Goal: Transaction & Acquisition: Book appointment/travel/reservation

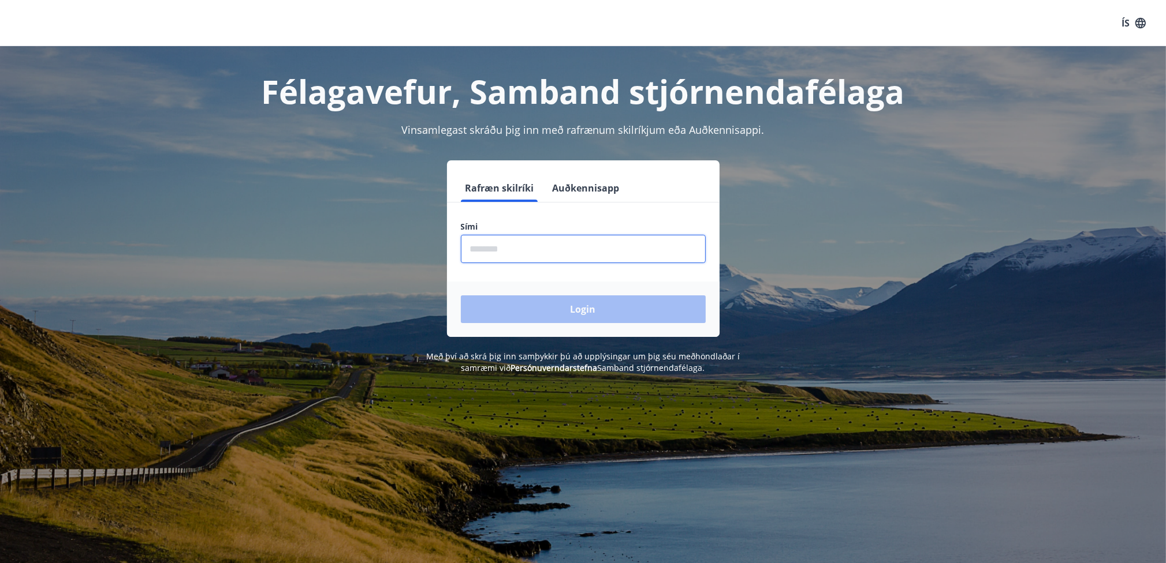
click at [524, 249] on input "phone" at bounding box center [583, 249] width 245 height 28
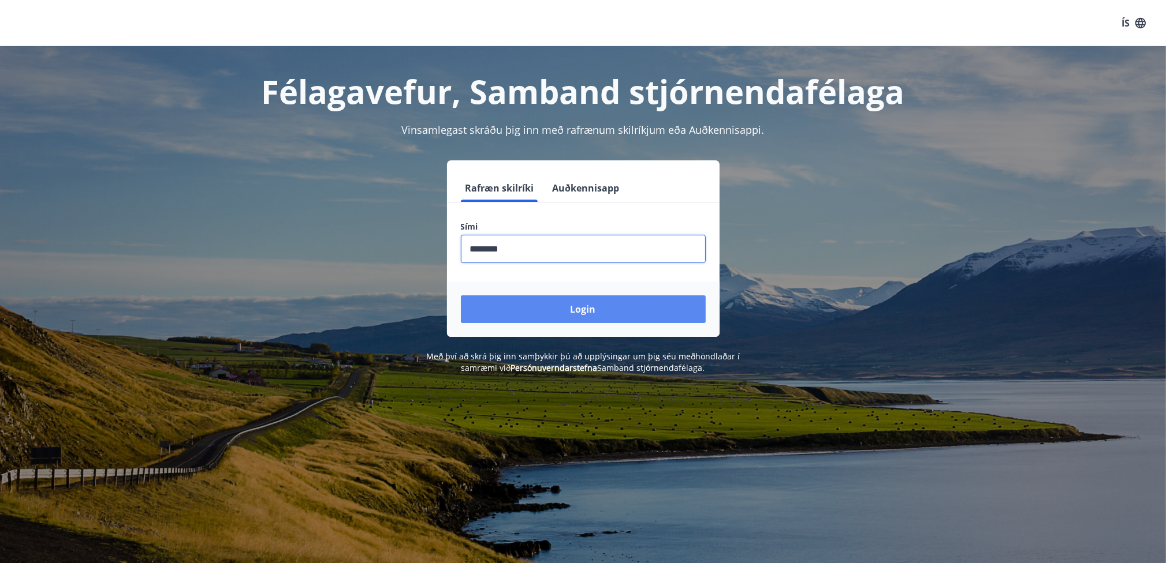
type input "********"
click at [605, 315] on button "Login" at bounding box center [583, 310] width 245 height 28
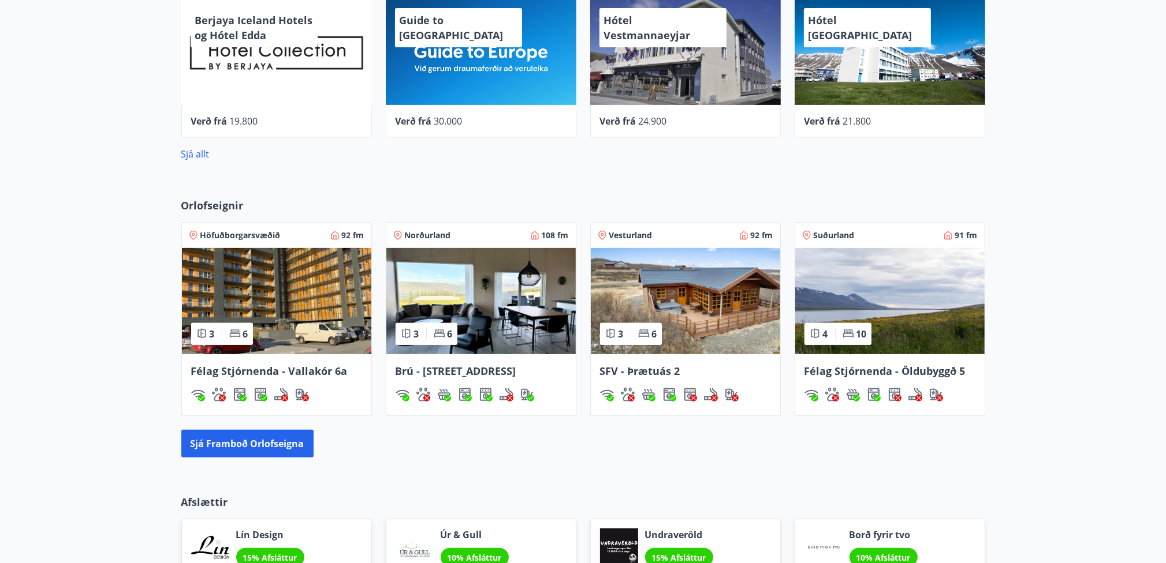
scroll to position [635, 0]
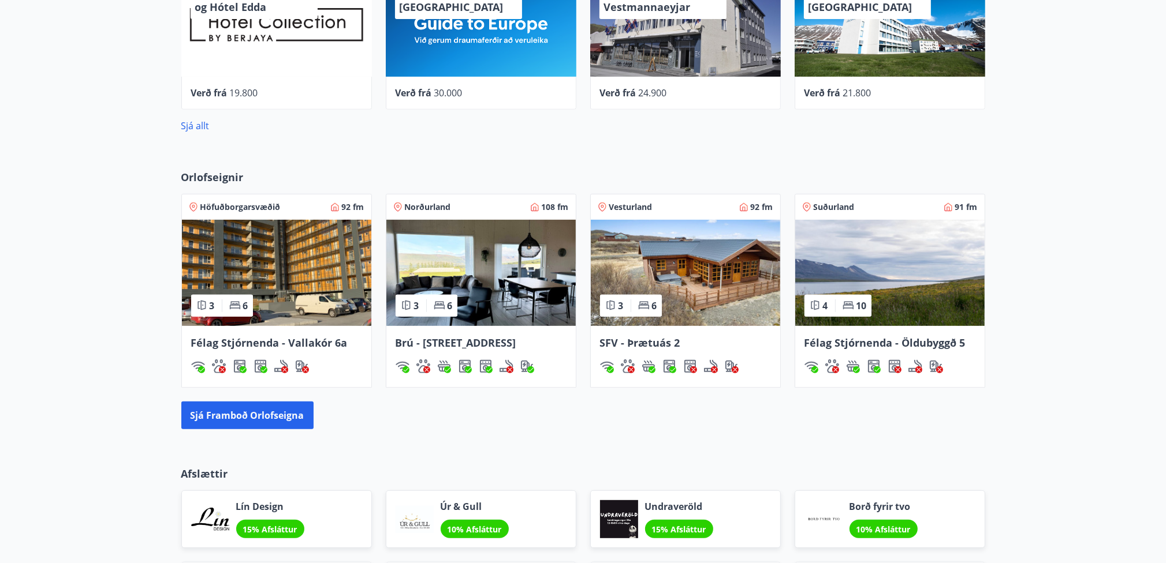
click at [274, 262] on img at bounding box center [276, 273] width 189 height 106
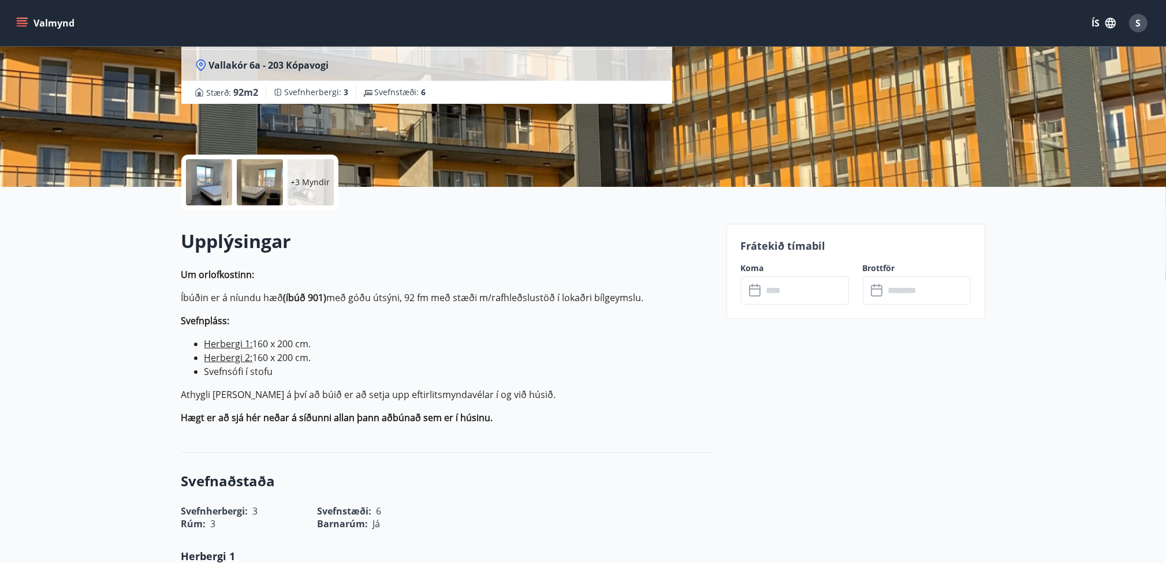
scroll to position [173, 0]
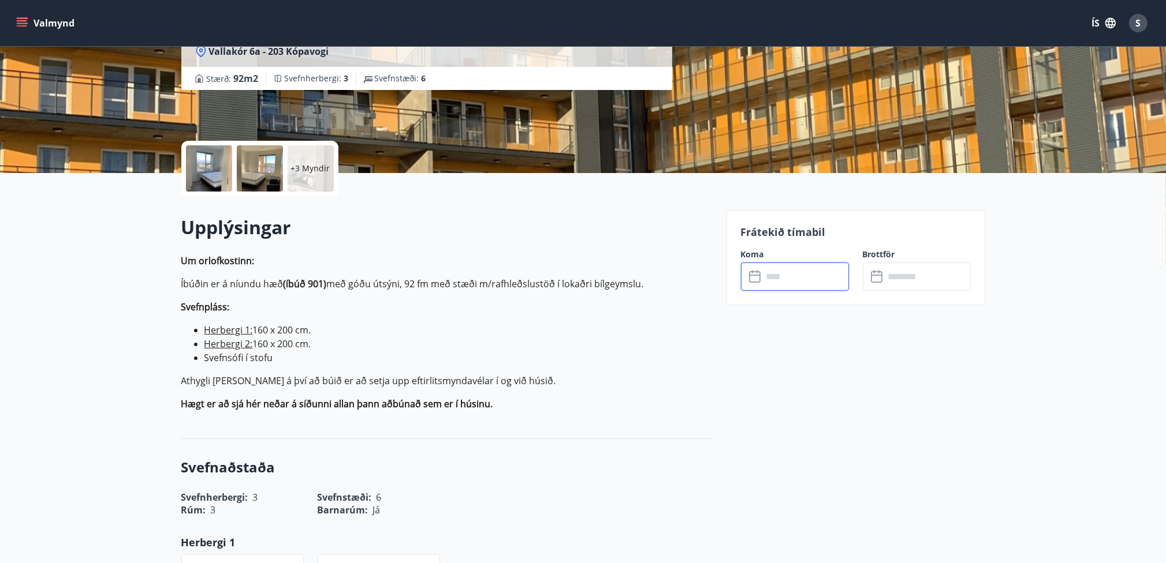
click at [781, 281] on input "text" at bounding box center [806, 277] width 86 height 28
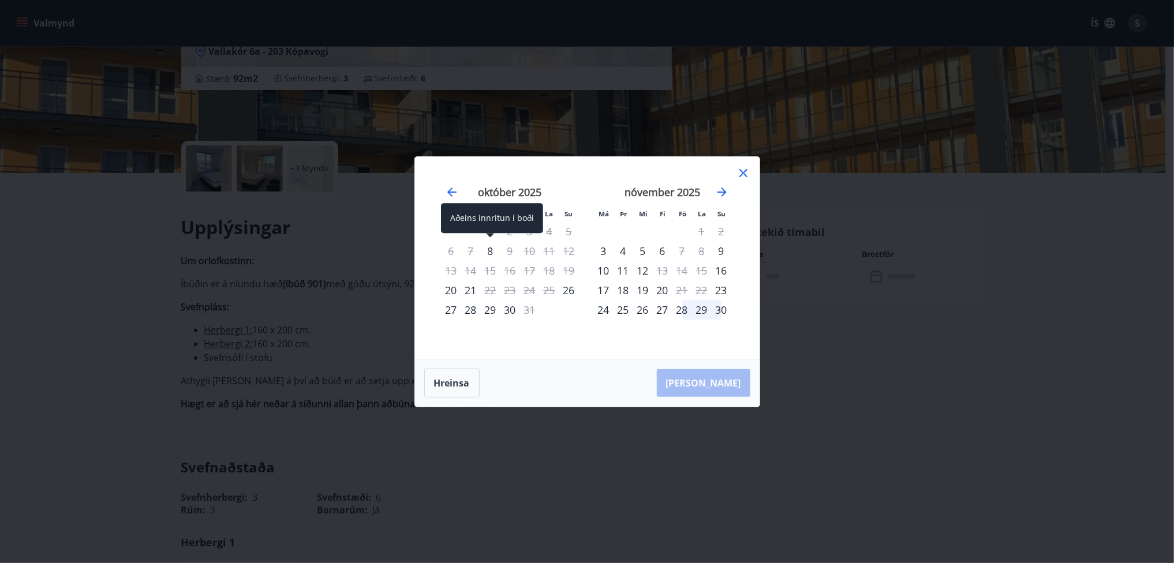
click at [489, 253] on div "8" at bounding box center [491, 251] width 20 height 20
click at [514, 253] on div "9" at bounding box center [511, 251] width 20 height 20
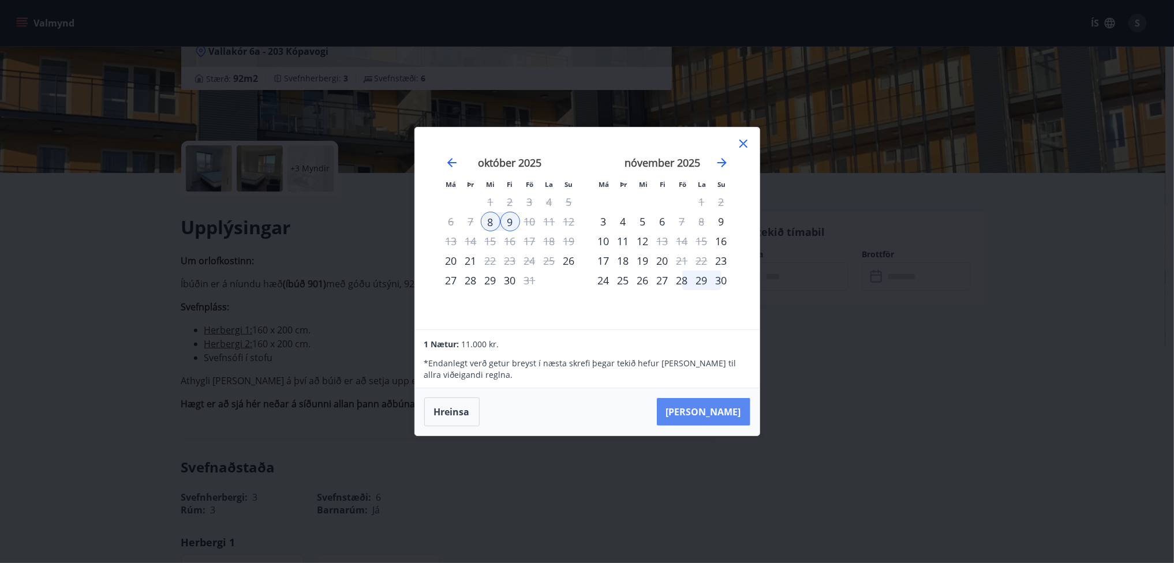
click at [721, 415] on button "[PERSON_NAME]" at bounding box center [704, 412] width 94 height 28
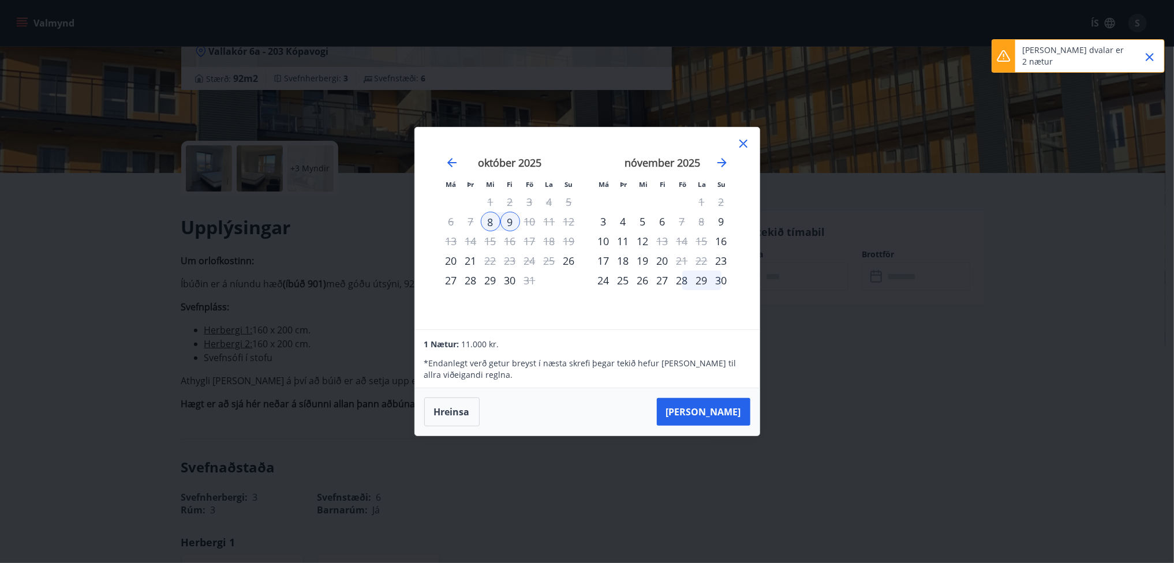
click at [472, 225] on div "7" at bounding box center [471, 222] width 20 height 20
click at [469, 223] on div "7" at bounding box center [471, 222] width 20 height 20
click at [494, 225] on div "8" at bounding box center [491, 222] width 20 height 20
click at [513, 226] on div "9" at bounding box center [511, 222] width 20 height 20
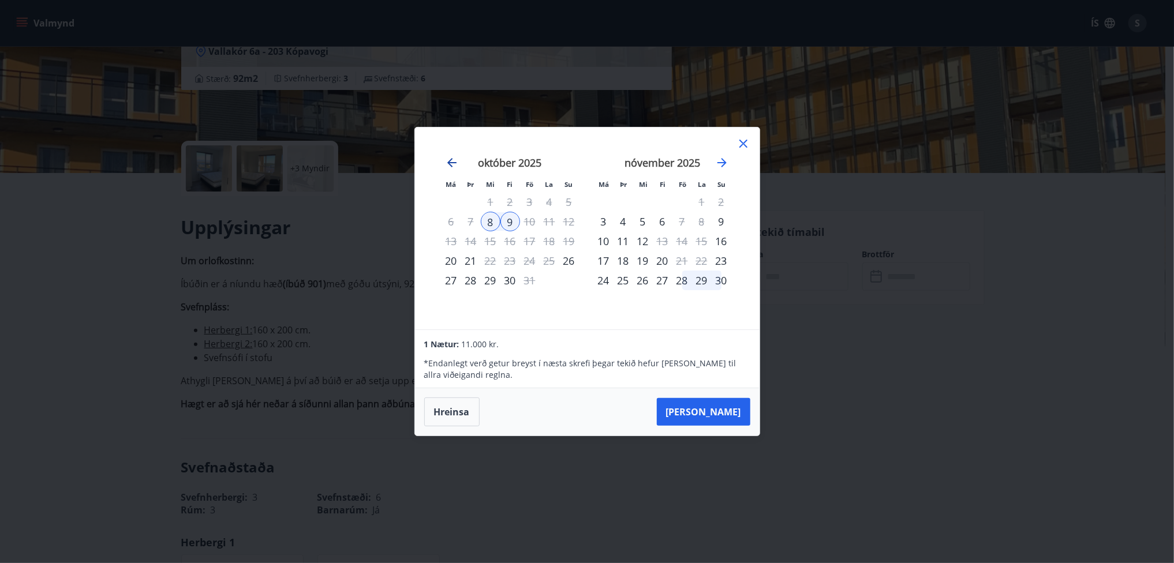
click at [448, 161] on icon "Move backward to switch to the previous month." at bounding box center [452, 163] width 14 height 14
click at [850, 297] on div "Má Þr Mi Fi Fö La Su Má Þr Mi Fi Fö La Su [DATE] 1 2 3 4 5 6 7 8 9 10 11 12 13 …" at bounding box center [587, 281] width 1174 height 563
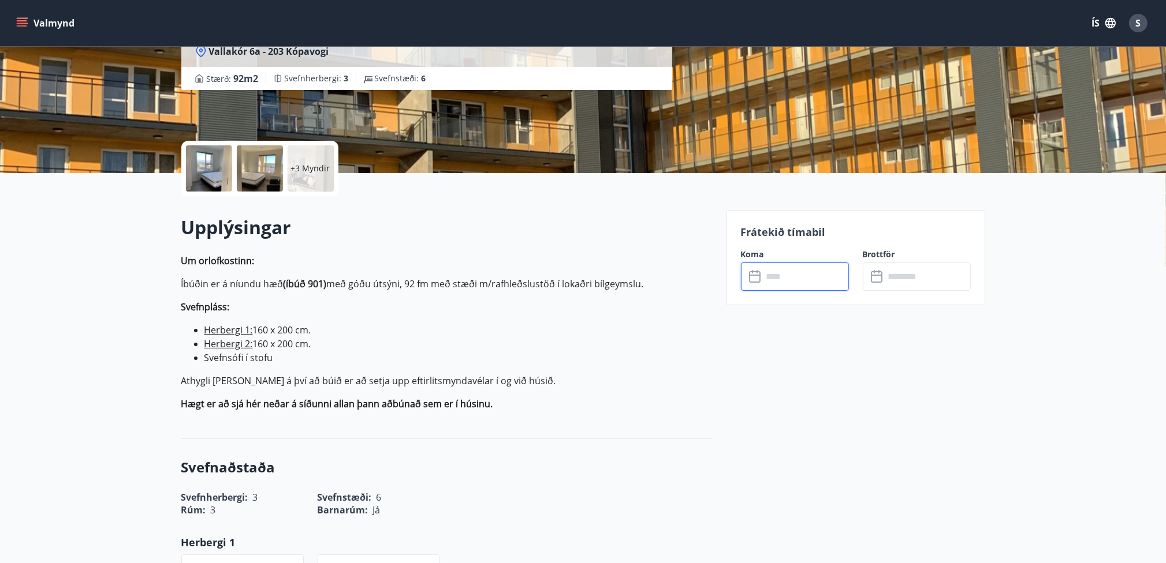
click at [758, 271] on icon at bounding box center [755, 277] width 12 height 12
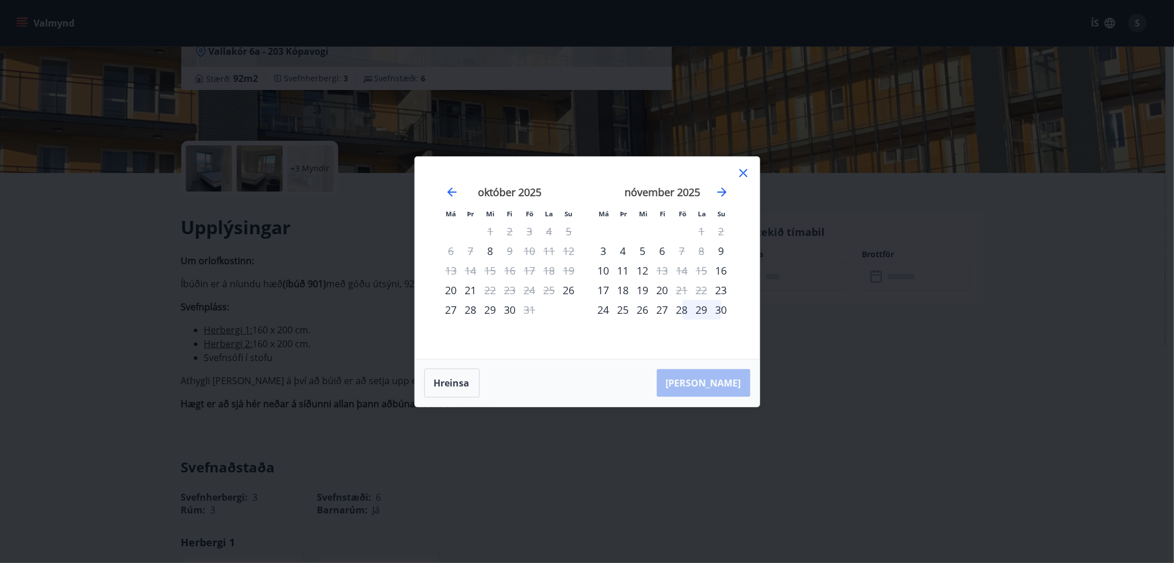
click at [686, 314] on div "28" at bounding box center [683, 310] width 20 height 20
click at [680, 309] on div "28" at bounding box center [683, 310] width 20 height 20
click at [682, 311] on div "28" at bounding box center [683, 310] width 20 height 20
click at [461, 386] on button "Hreinsa" at bounding box center [451, 383] width 55 height 29
click at [453, 309] on div "27" at bounding box center [452, 310] width 20 height 20
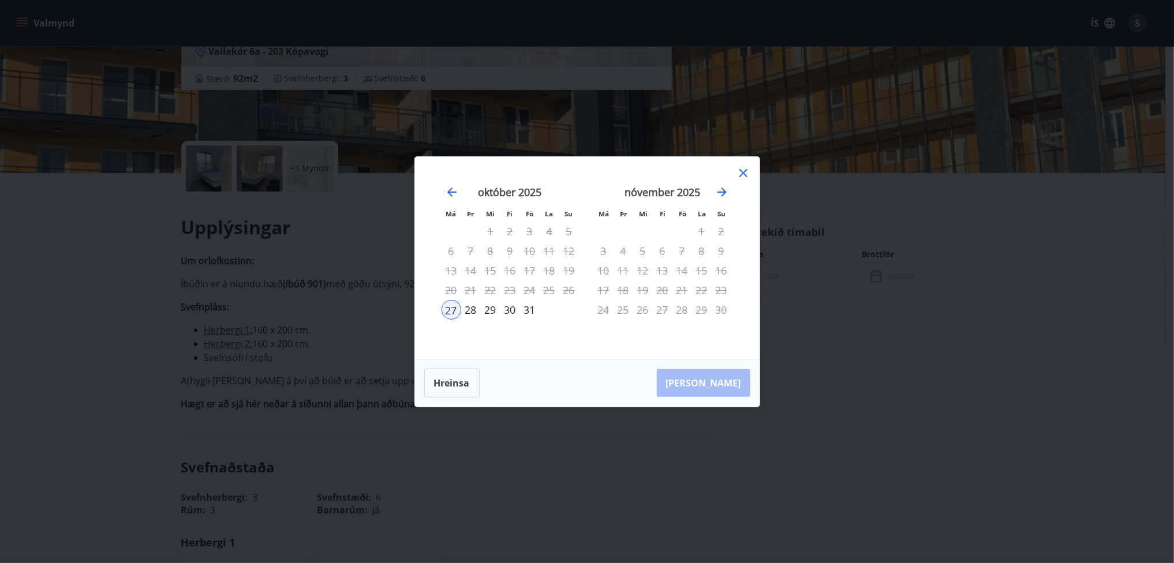
click at [491, 309] on div "29" at bounding box center [491, 310] width 20 height 20
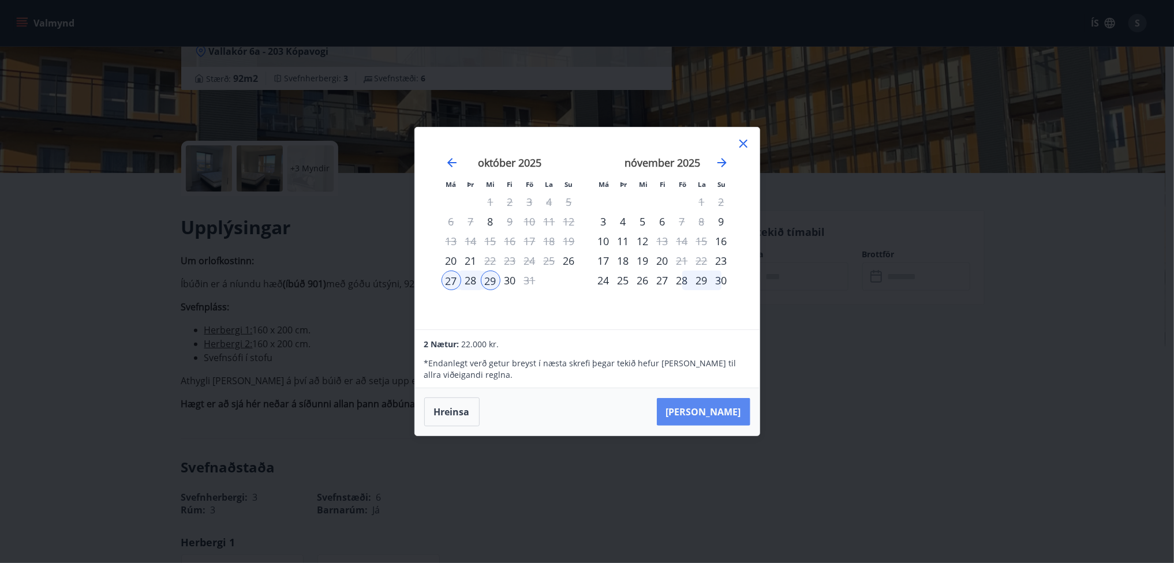
click at [720, 408] on button "[PERSON_NAME]" at bounding box center [704, 412] width 94 height 28
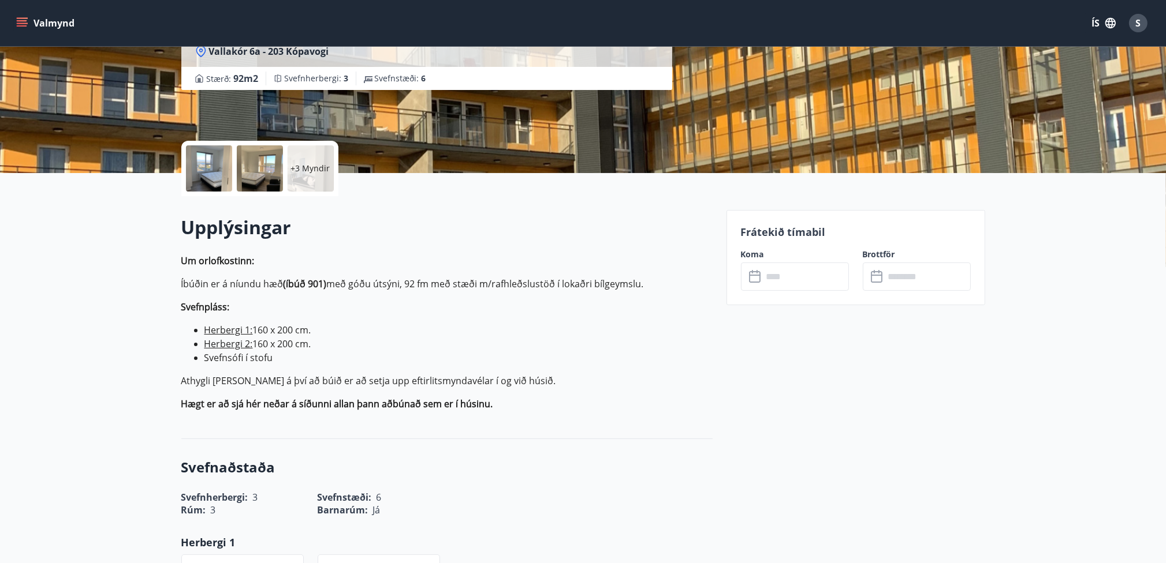
type input "******"
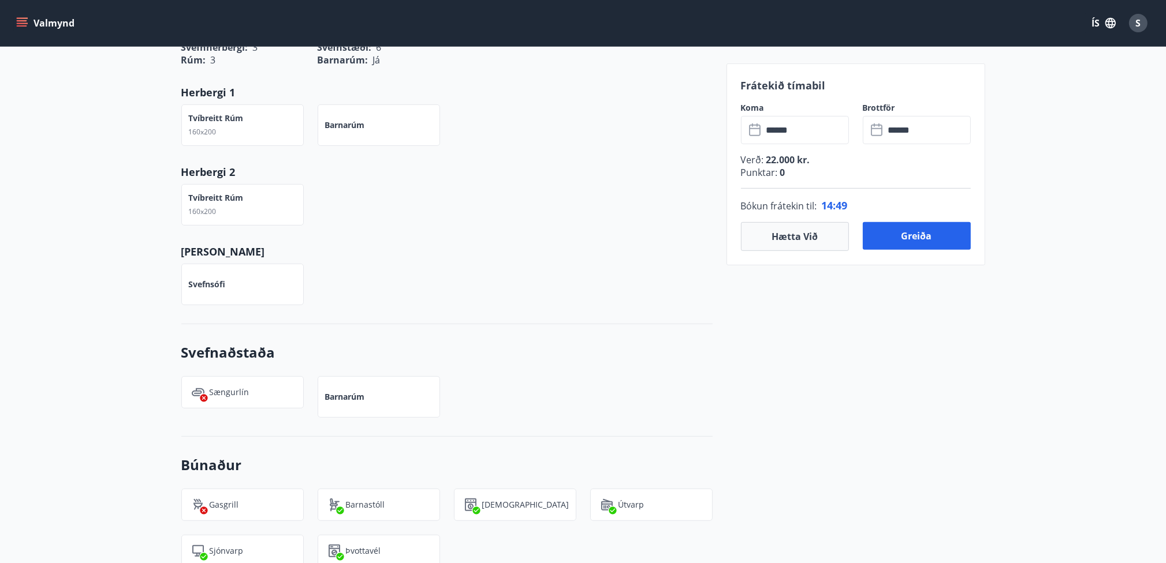
scroll to position [577, 0]
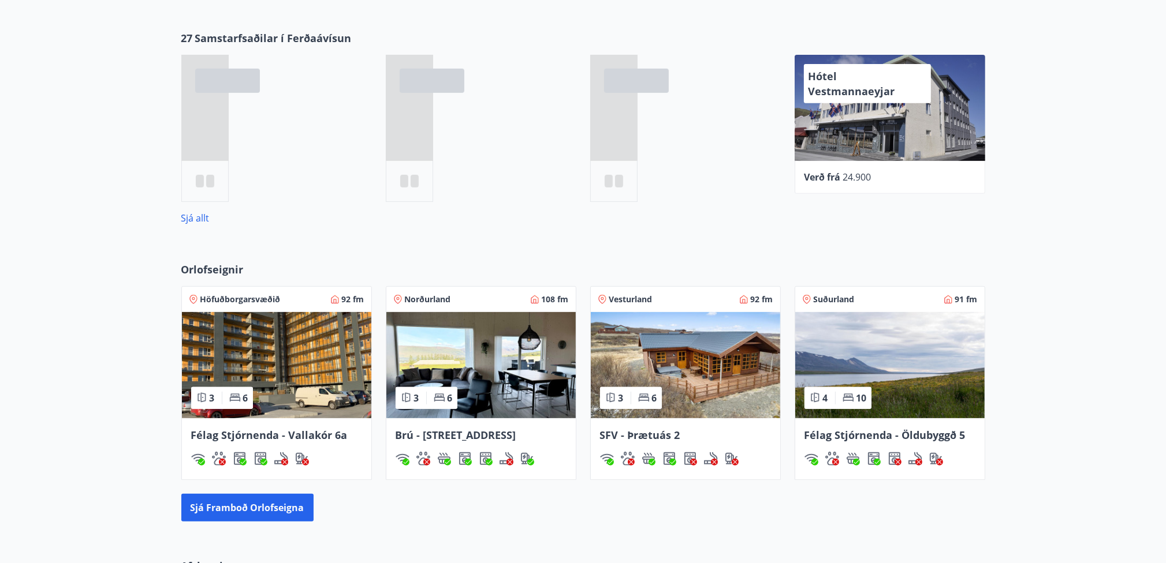
scroll to position [695, 0]
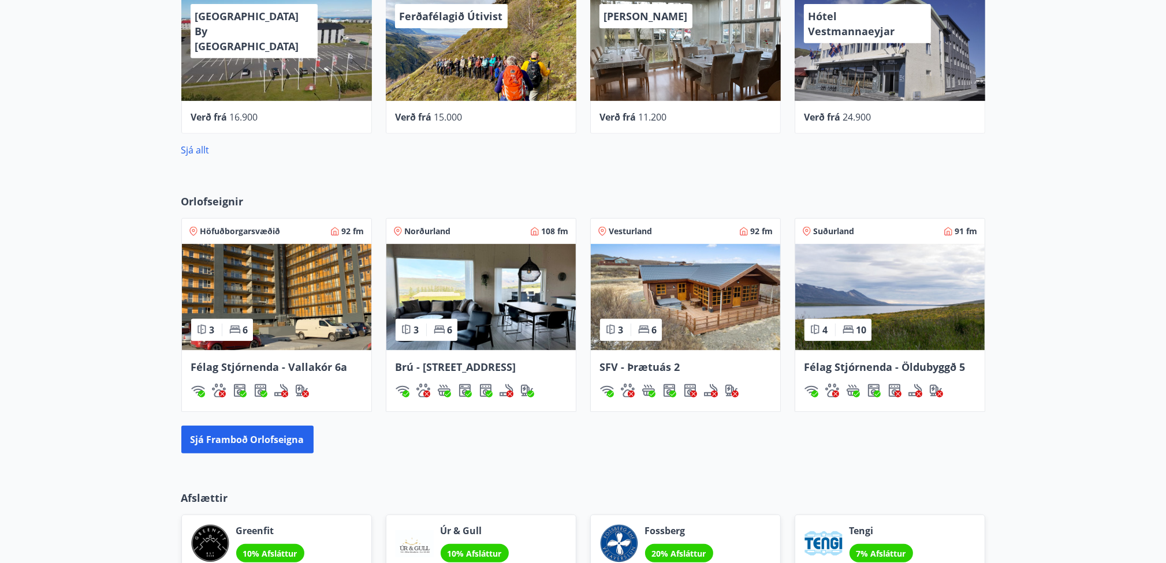
click at [298, 289] on img at bounding box center [276, 297] width 189 height 106
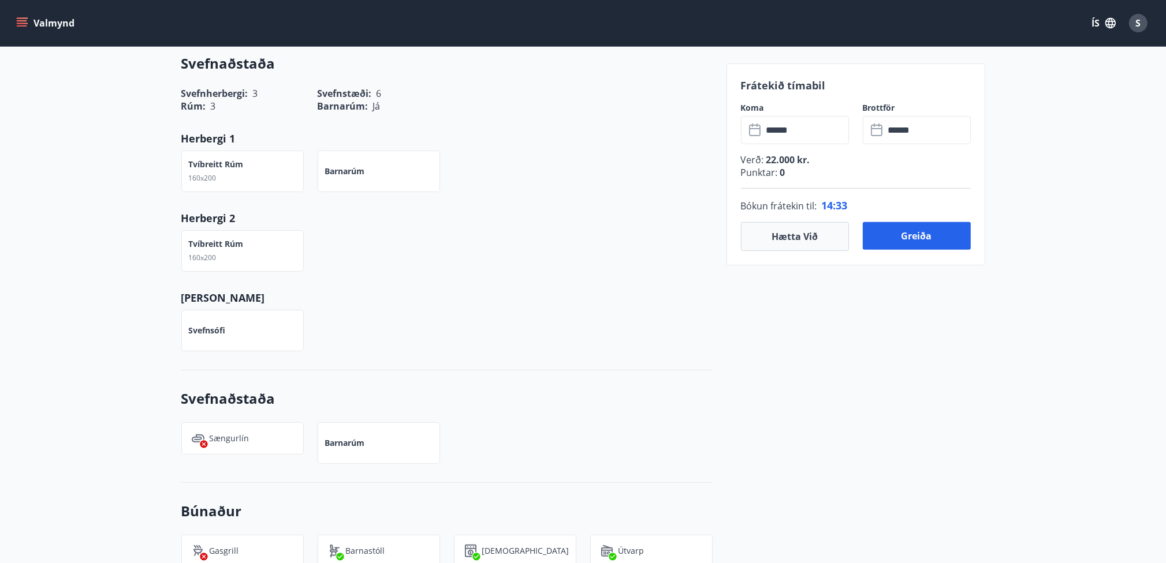
scroll to position [404, 0]
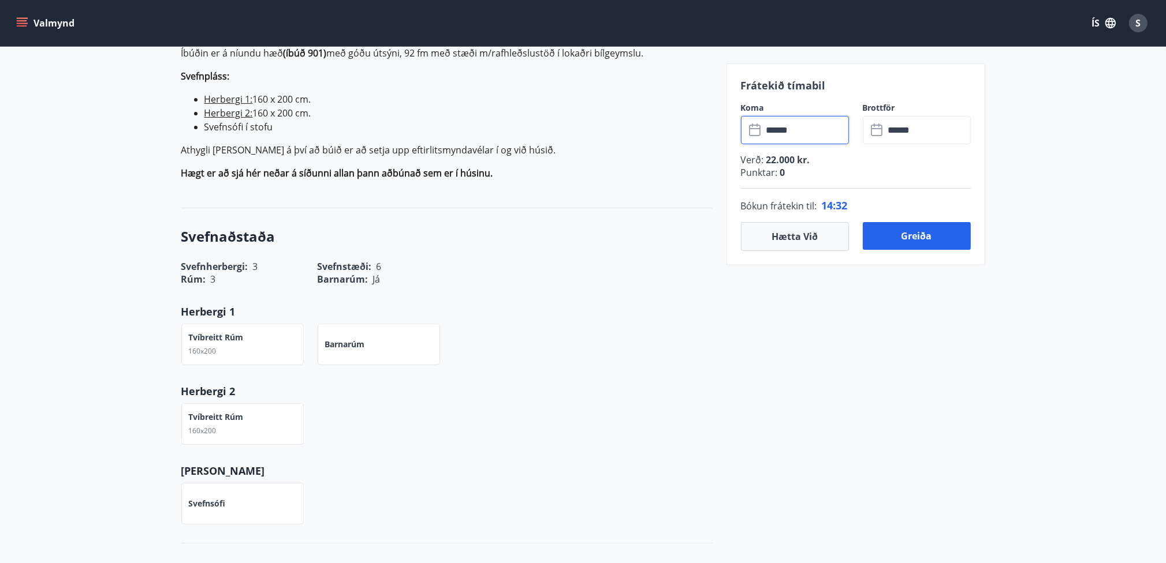
click at [817, 132] on input "******" at bounding box center [806, 130] width 86 height 28
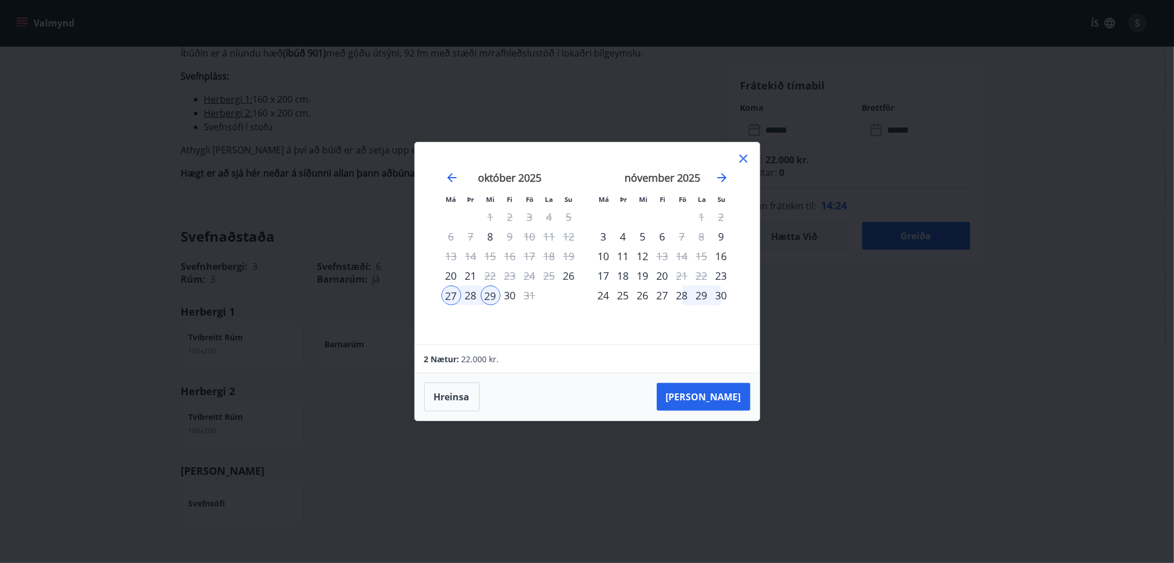
click at [738, 159] on icon at bounding box center [744, 159] width 14 height 14
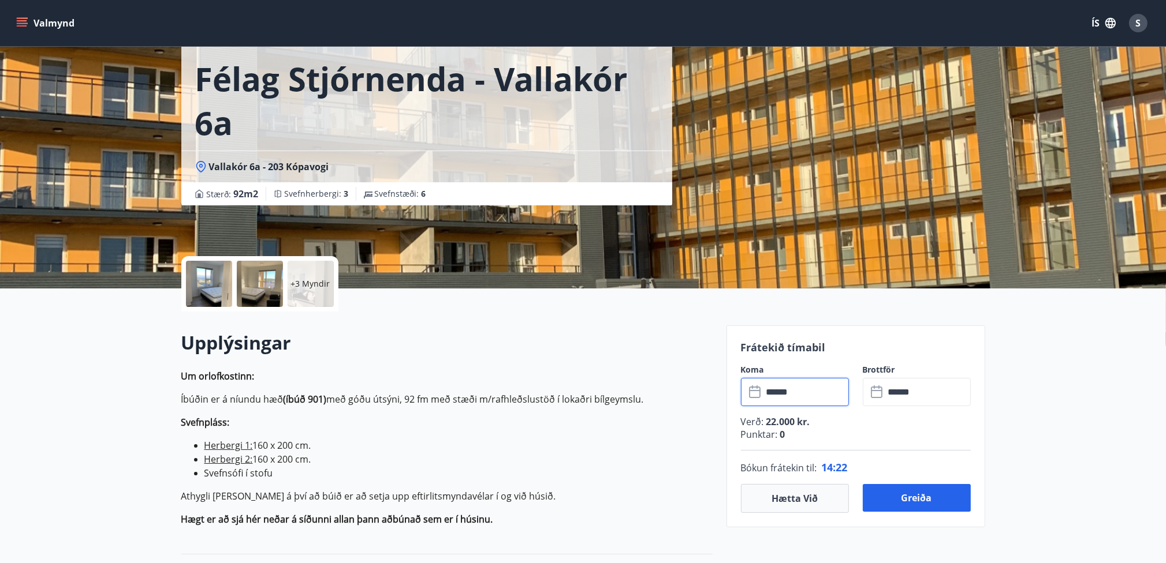
scroll to position [0, 0]
